Goal: Task Accomplishment & Management: Use online tool/utility

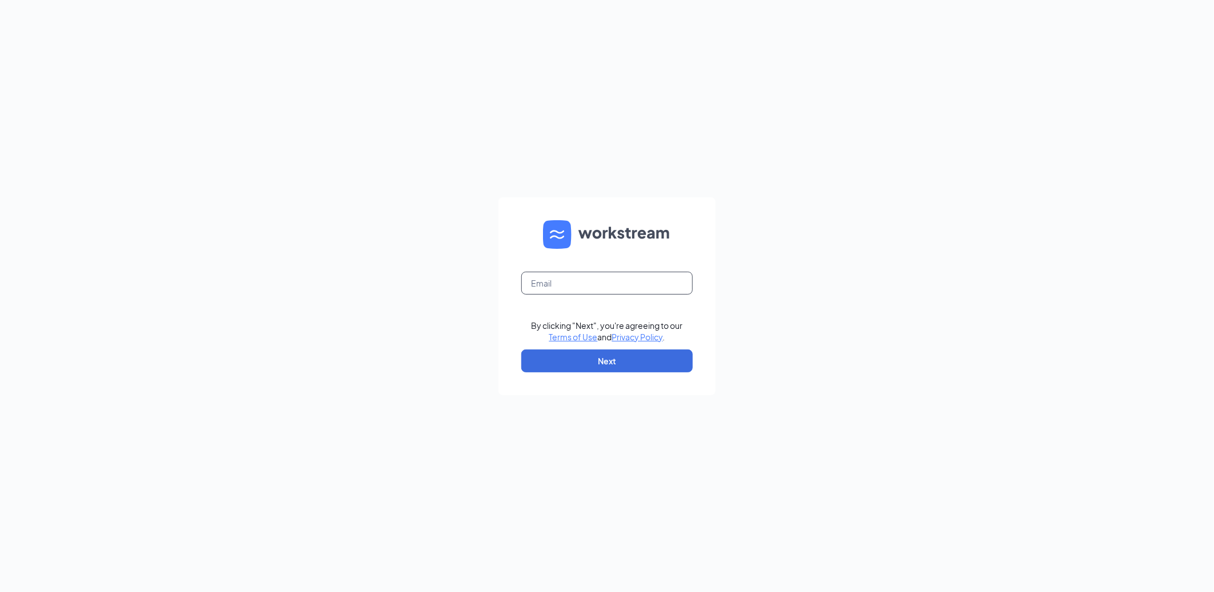
click at [623, 281] on input "text" at bounding box center [607, 283] width 172 height 23
type input "207563@famousforchicken.com"
click at [599, 360] on button "Next" at bounding box center [607, 360] width 172 height 23
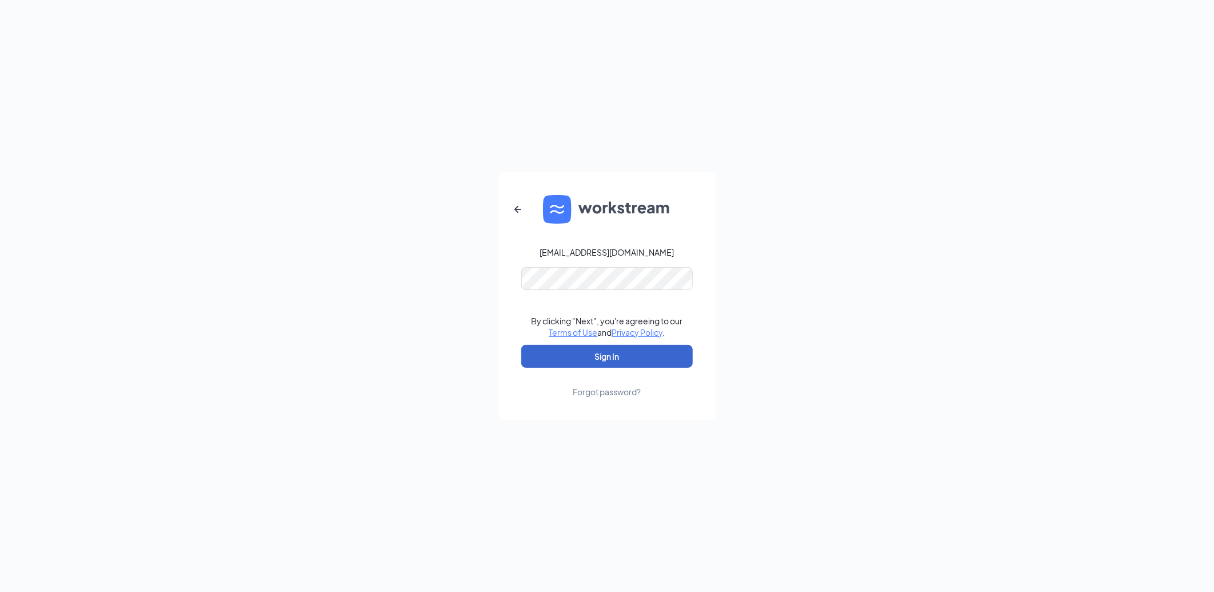
click at [599, 360] on button "Sign In" at bounding box center [607, 356] width 172 height 23
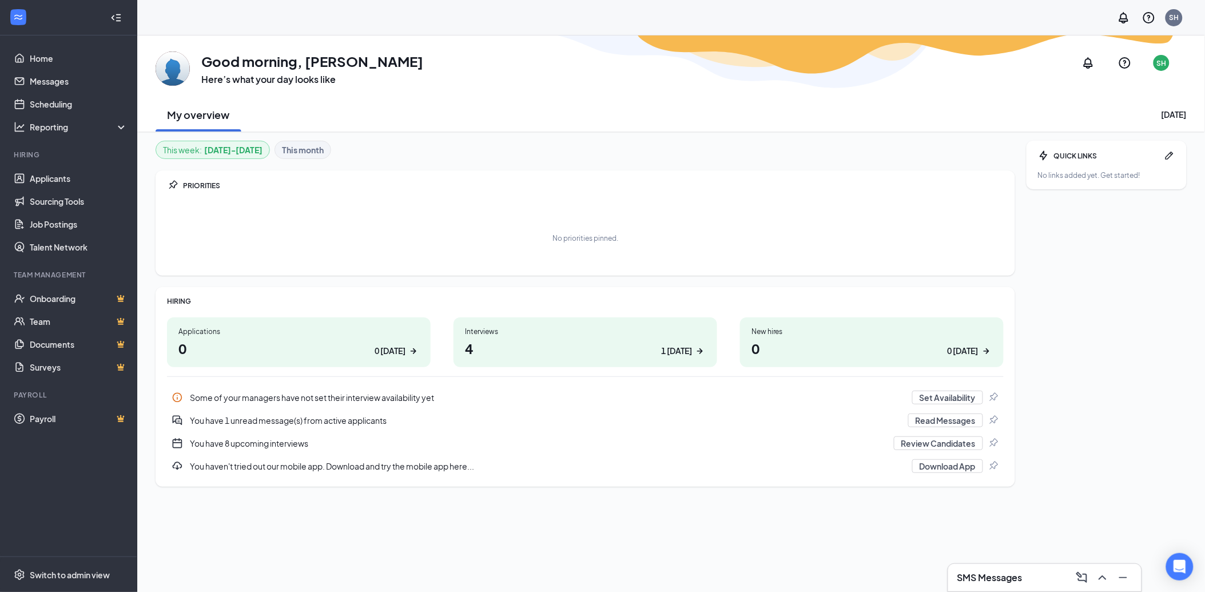
click at [990, 576] on h3 "SMS Messages" at bounding box center [989, 577] width 65 height 13
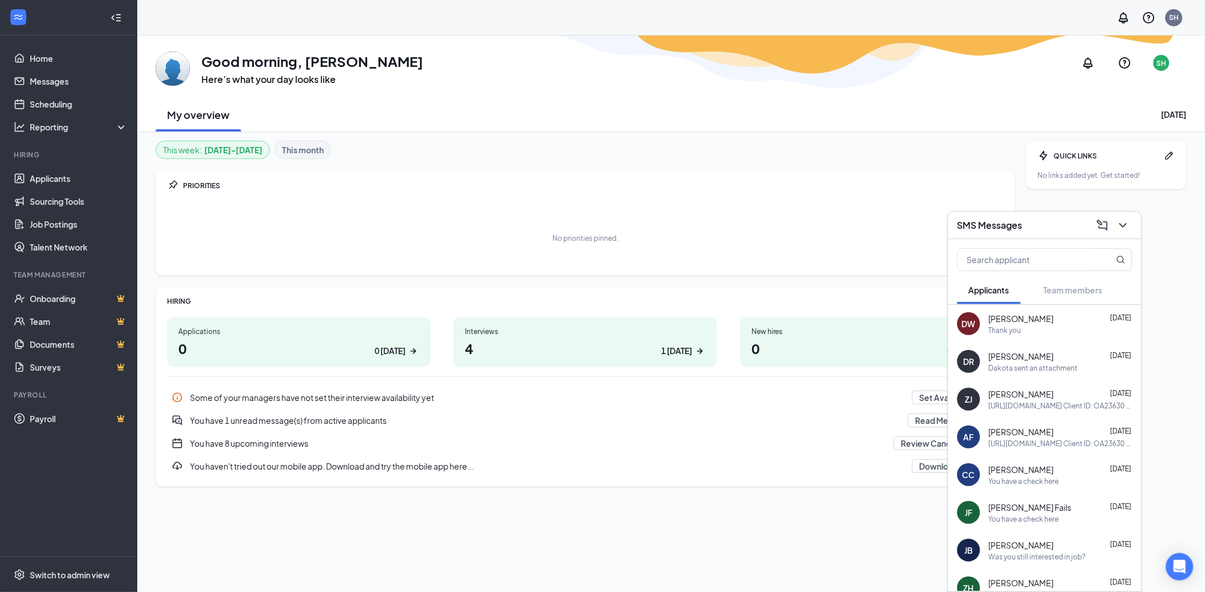
click at [1045, 316] on div "[PERSON_NAME] [DATE]" at bounding box center [1059, 318] width 143 height 11
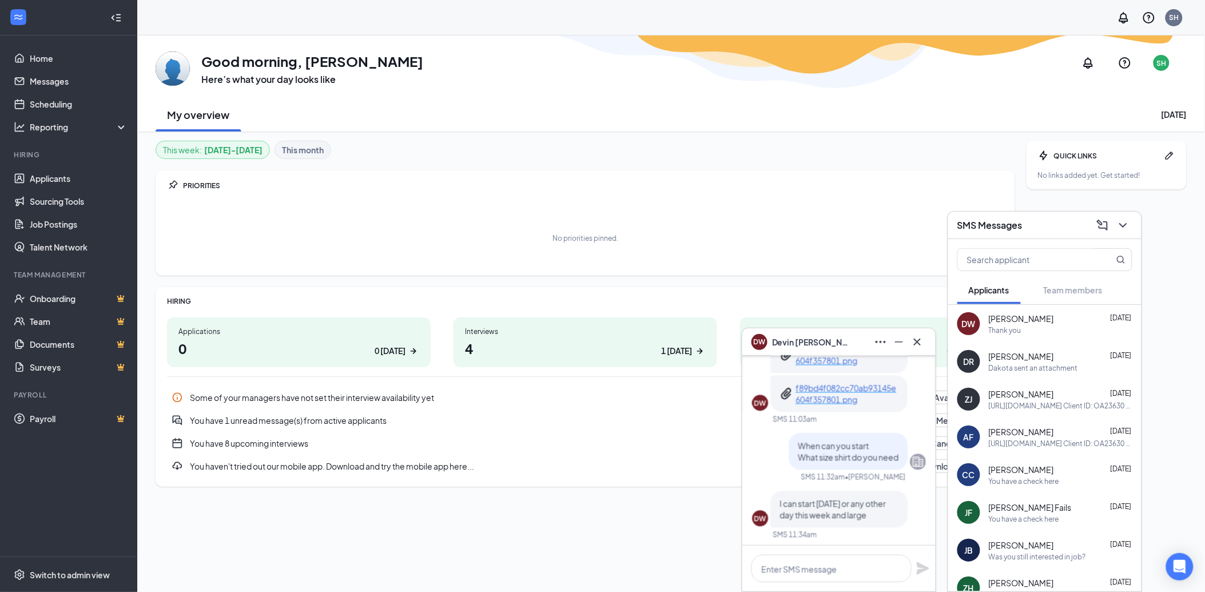
scroll to position [-82, 0]
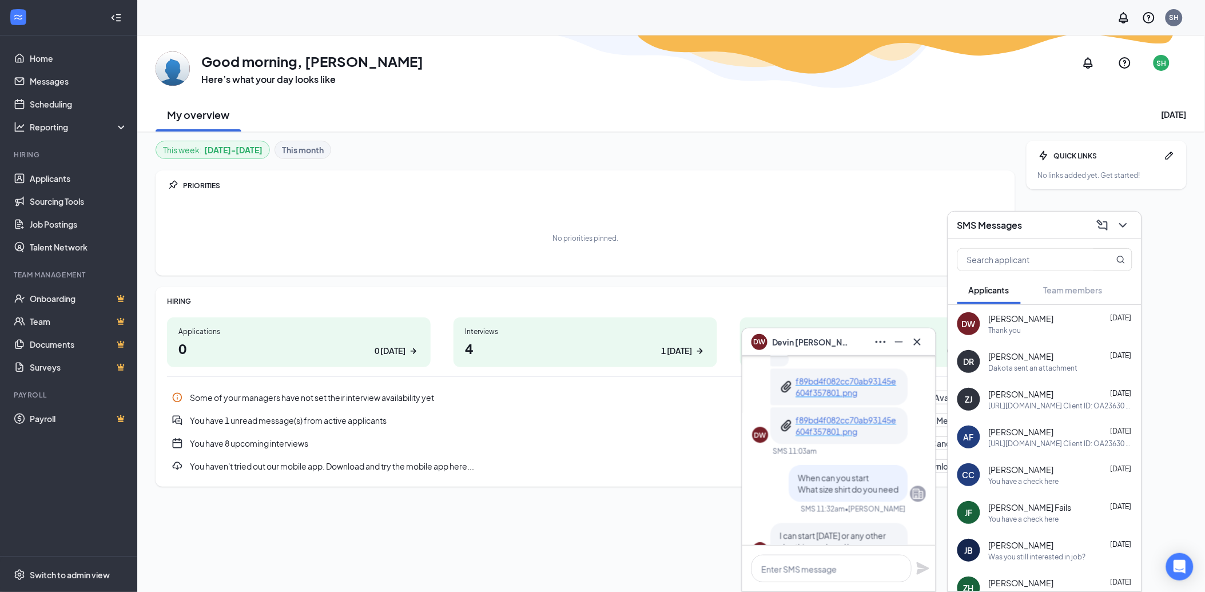
click at [843, 427] on p "f89bd4f082cc70ab93145e604f357801.png" at bounding box center [846, 425] width 103 height 23
click at [830, 383] on p "f89bd4f082cc70ab93145e604f357801.png" at bounding box center [846, 387] width 103 height 23
click at [833, 424] on p "f89bd4f082cc70ab93145e604f357801.png" at bounding box center [846, 425] width 103 height 23
click at [918, 344] on icon "Cross" at bounding box center [917, 342] width 14 height 14
